Goal: Task Accomplishment & Management: Use online tool/utility

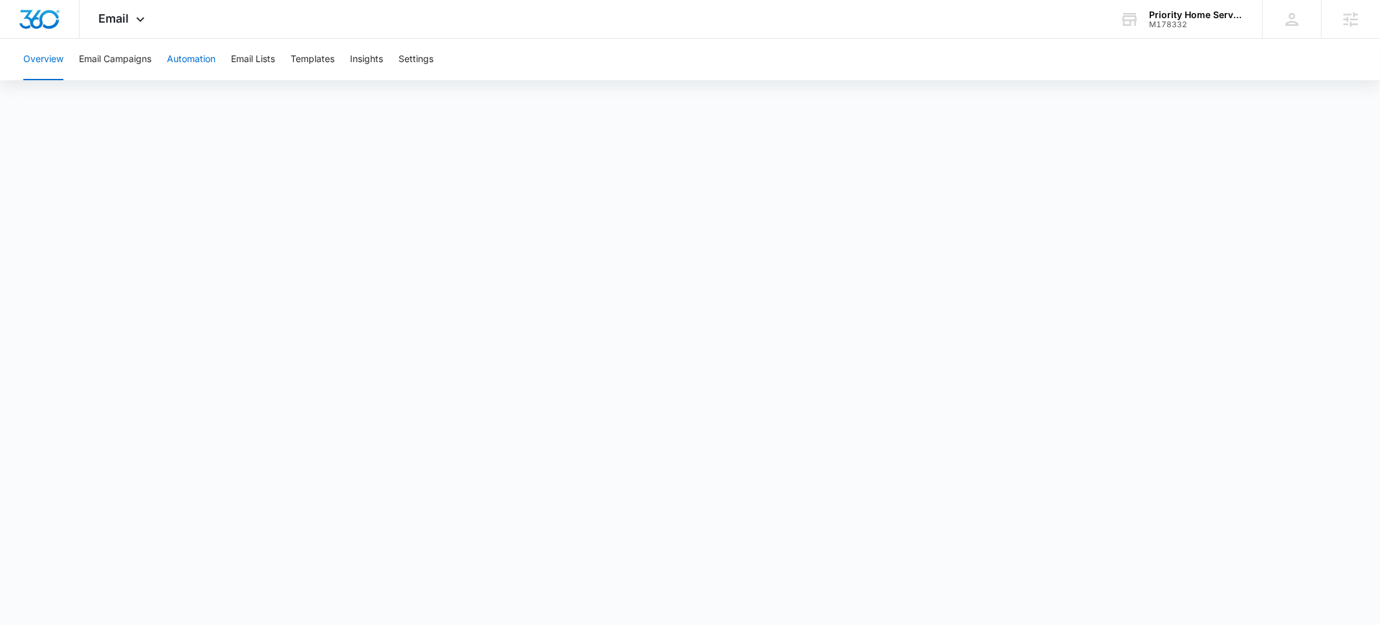
click at [203, 59] on button "Automation" at bounding box center [191, 59] width 49 height 41
click at [116, 17] on span "Email" at bounding box center [114, 19] width 30 height 14
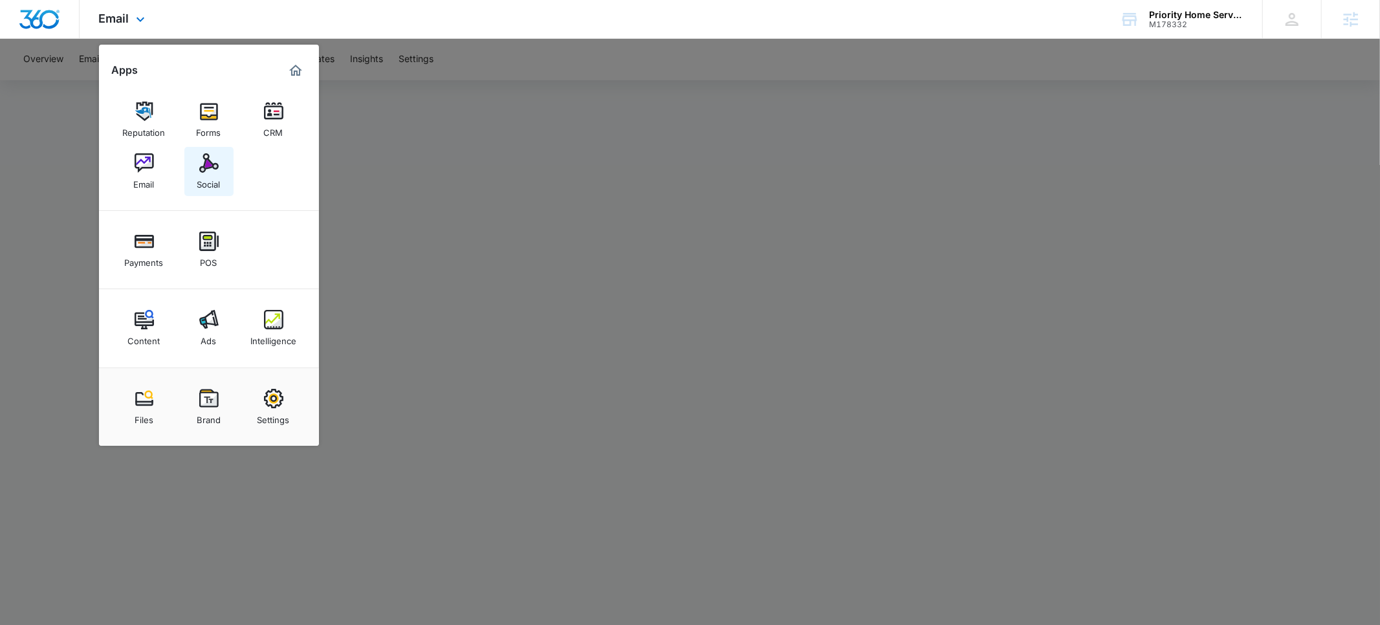
click at [208, 159] on img at bounding box center [208, 162] width 19 height 19
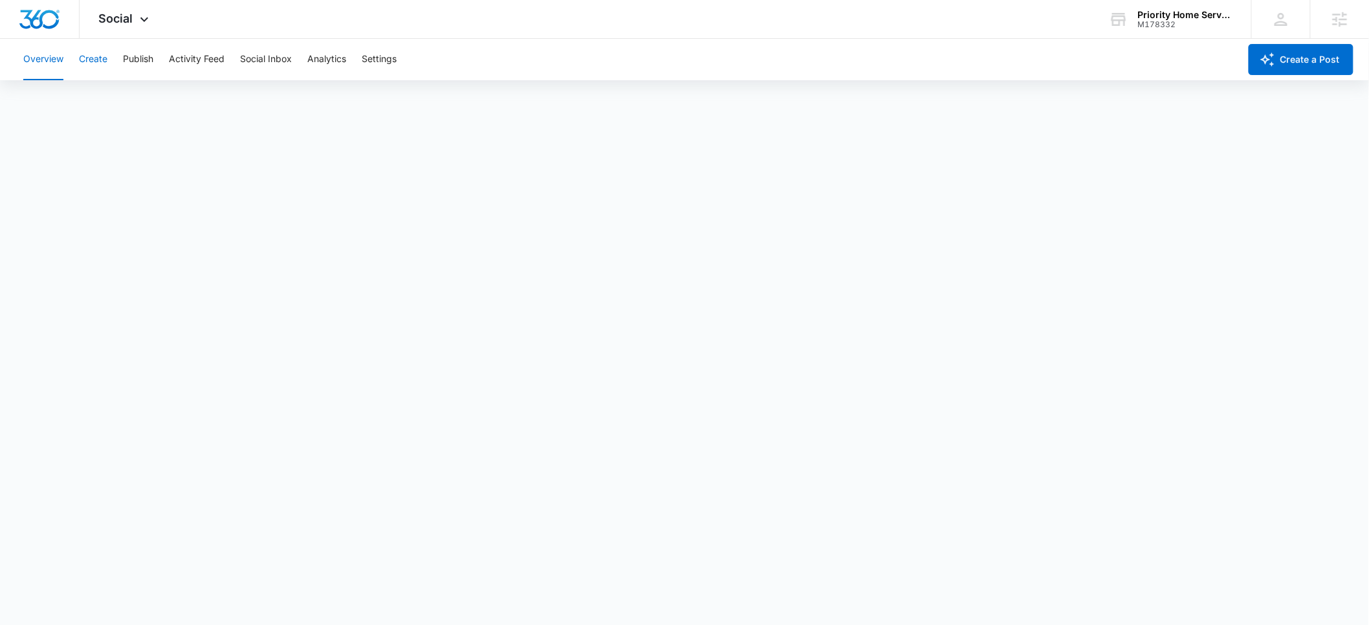
click at [102, 60] on button "Create" at bounding box center [93, 59] width 28 height 41
click at [138, 96] on button "Approvals" at bounding box center [126, 99] width 43 height 36
